Goal: Navigation & Orientation: Find specific page/section

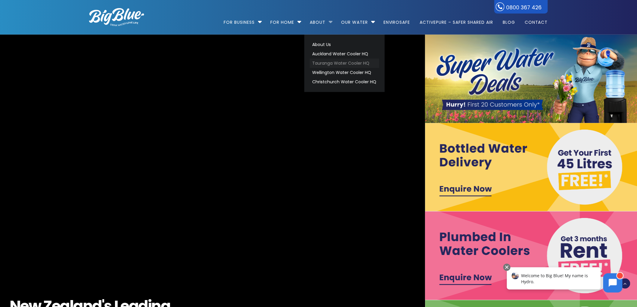
click at [342, 62] on link "Tauranga Water Cooler HQ" at bounding box center [345, 63] width 70 height 9
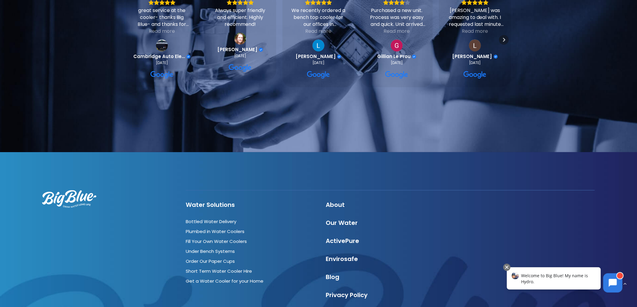
scroll to position [1634, 0]
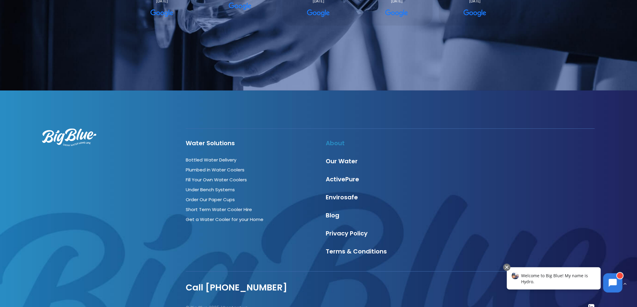
click at [339, 139] on link "About" at bounding box center [335, 143] width 19 height 8
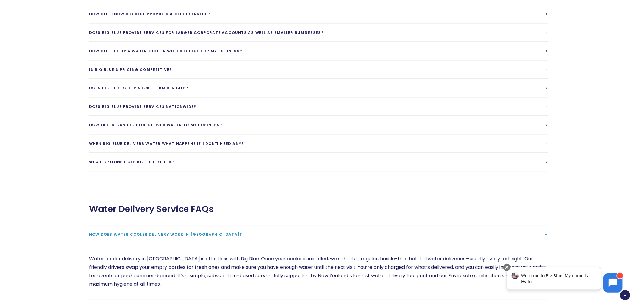
scroll to position [1438, 0]
